Goal: Task Accomplishment & Management: Complete application form

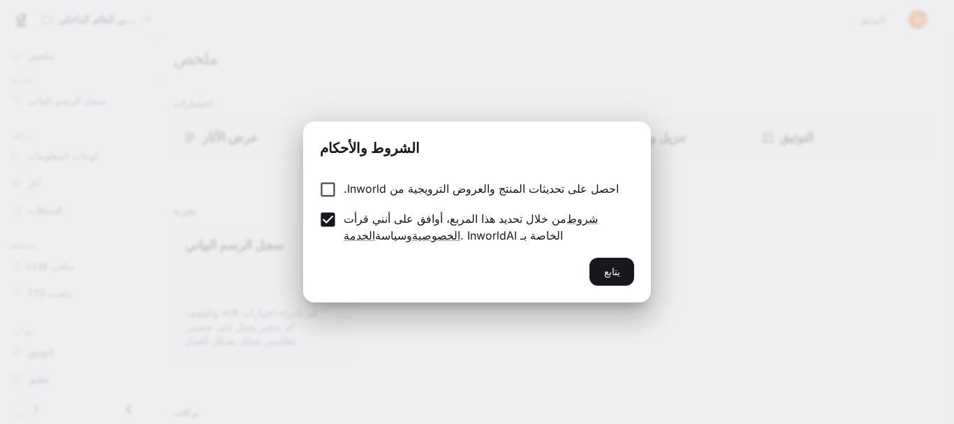
click at [722, 248] on div "الشروط والأحكام احصل على تحديثات المنتج والعروض الترويجية من Inworld. من خلال ت…" at bounding box center [477, 212] width 954 height 424
click at [632, 277] on button "يتابع" at bounding box center [612, 272] width 45 height 28
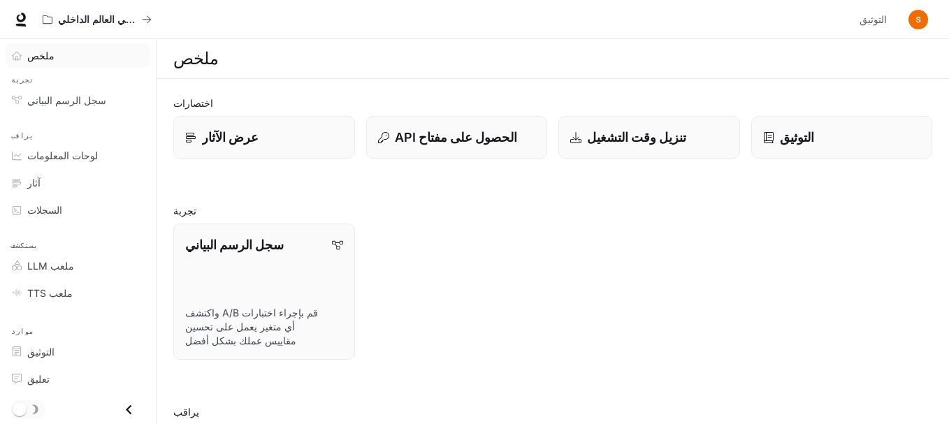
click at [126, 58] on div "ملخص" at bounding box center [85, 55] width 117 height 15
